Goal: Find specific page/section: Find specific page/section

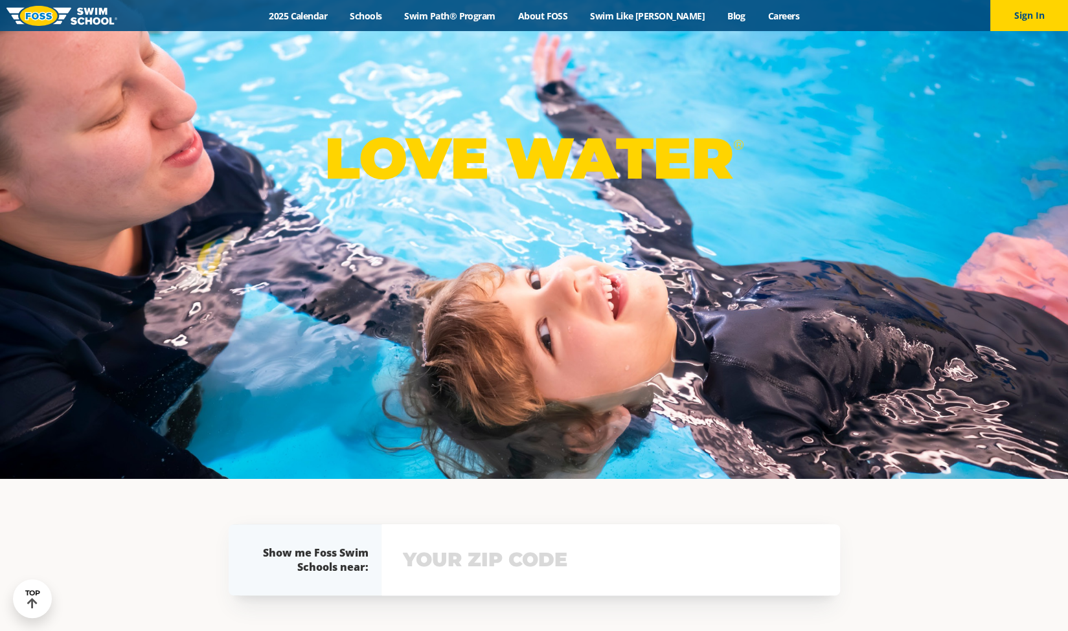
scroll to position [161, 0]
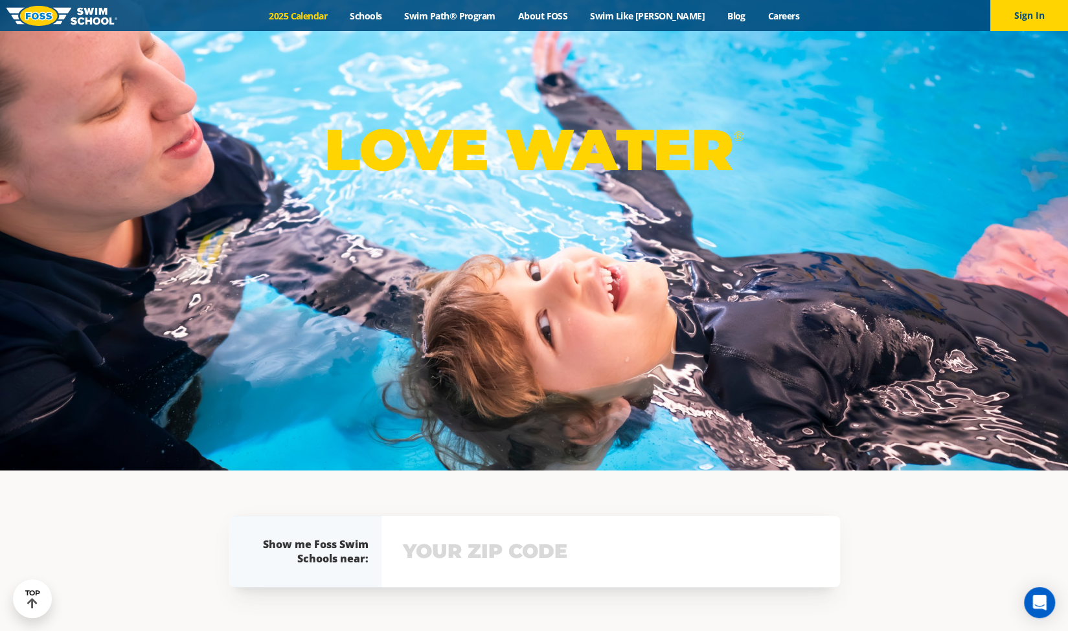
click at [308, 10] on link "2025 Calendar" at bounding box center [298, 16] width 81 height 12
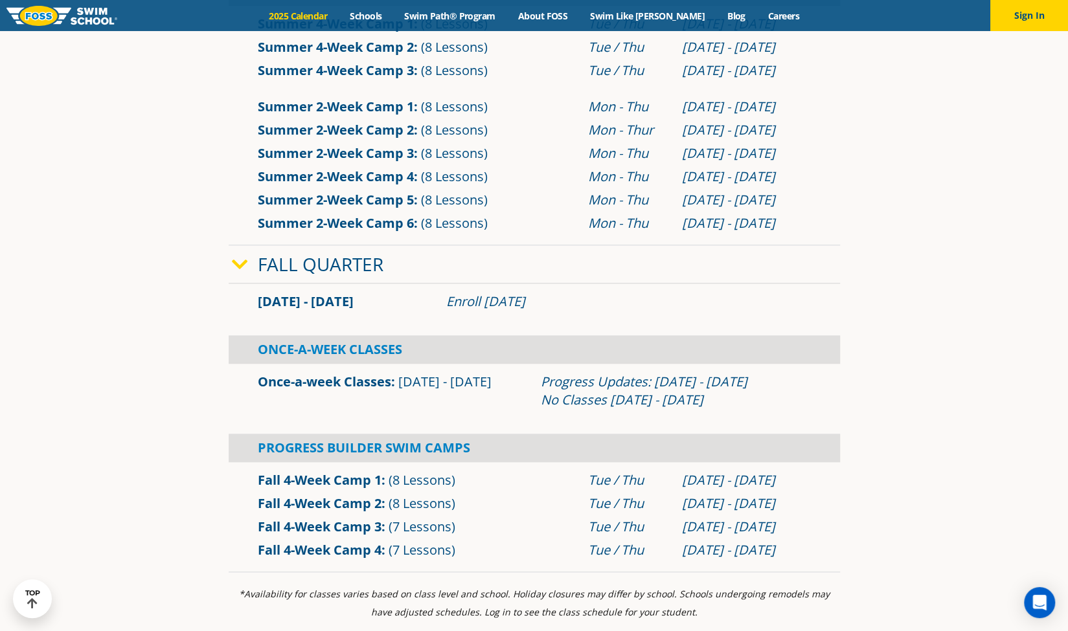
scroll to position [737, 0]
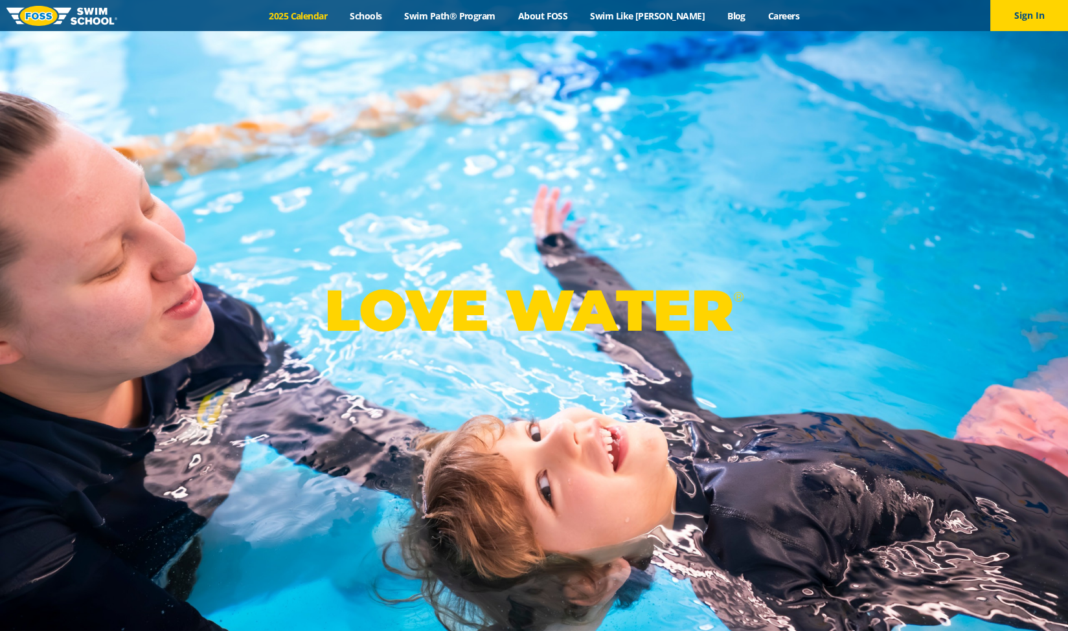
click at [332, 13] on link "2025 Calendar" at bounding box center [298, 16] width 81 height 12
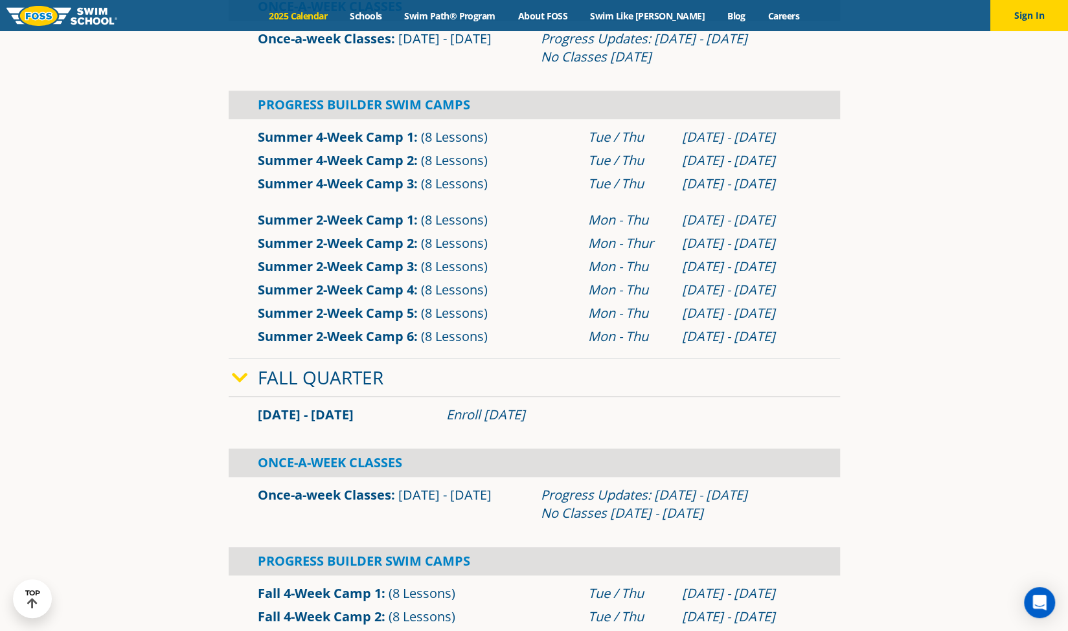
scroll to position [629, 0]
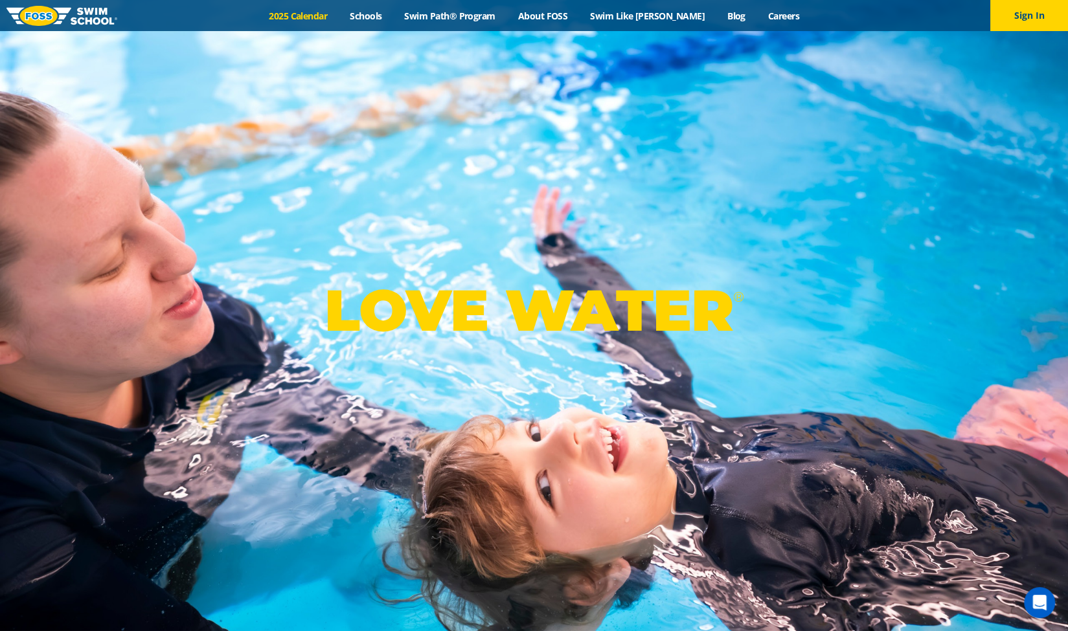
click at [317, 17] on link "2025 Calendar" at bounding box center [298, 16] width 81 height 12
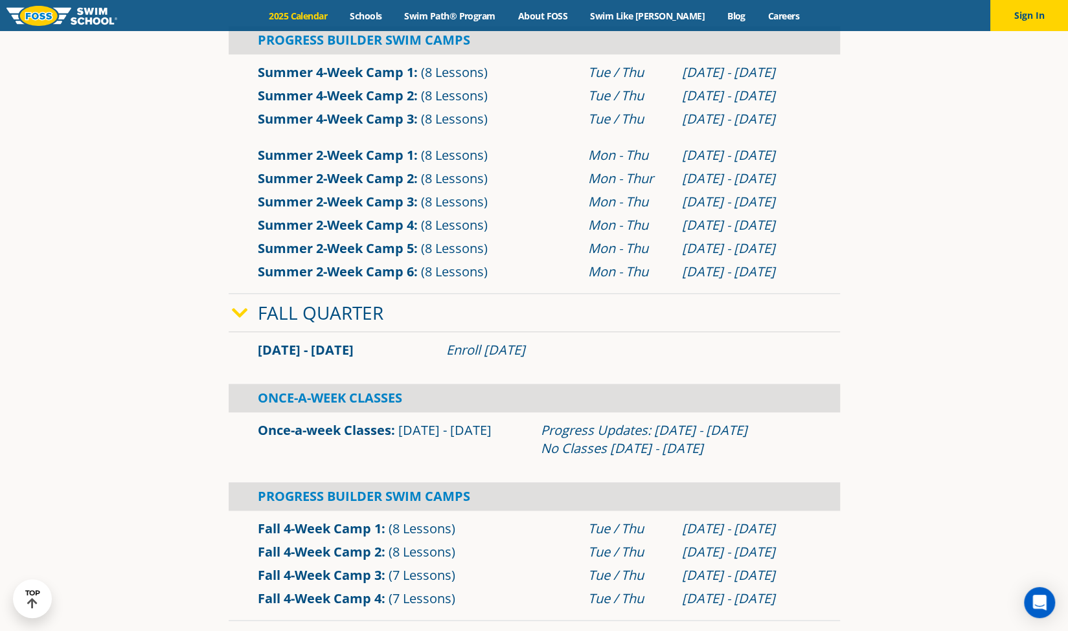
scroll to position [678, 0]
